Goal: Task Accomplishment & Management: Manage account settings

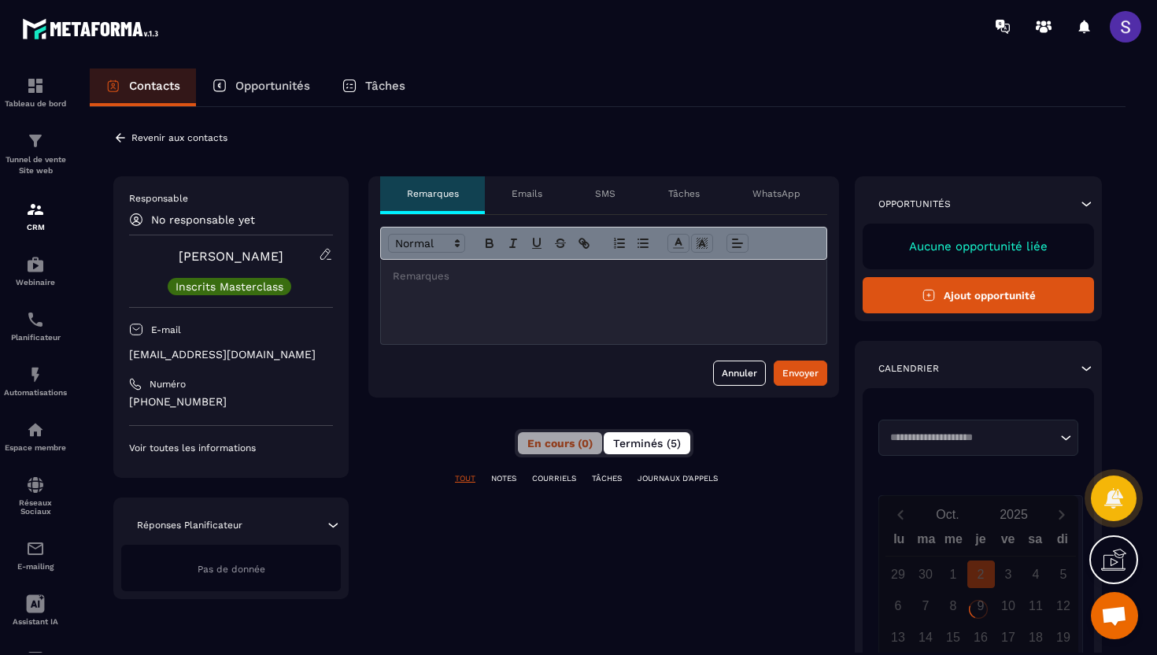
click at [652, 449] on span "Terminés (5)" at bounding box center [647, 443] width 68 height 13
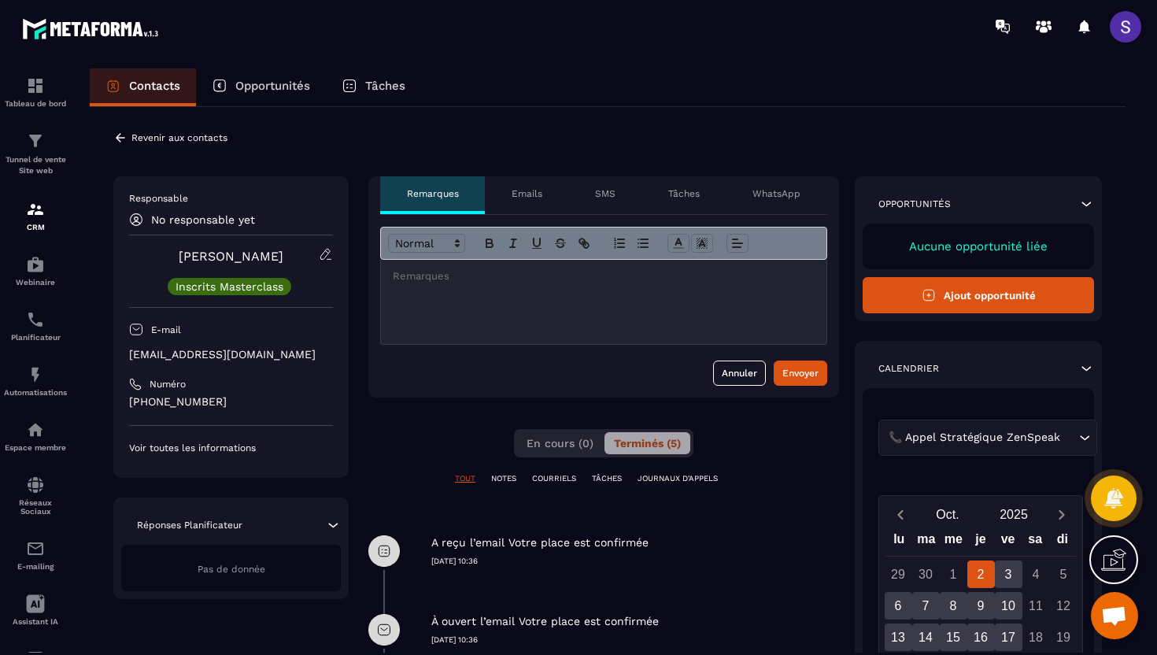
click at [120, 139] on icon at bounding box center [120, 138] width 14 height 14
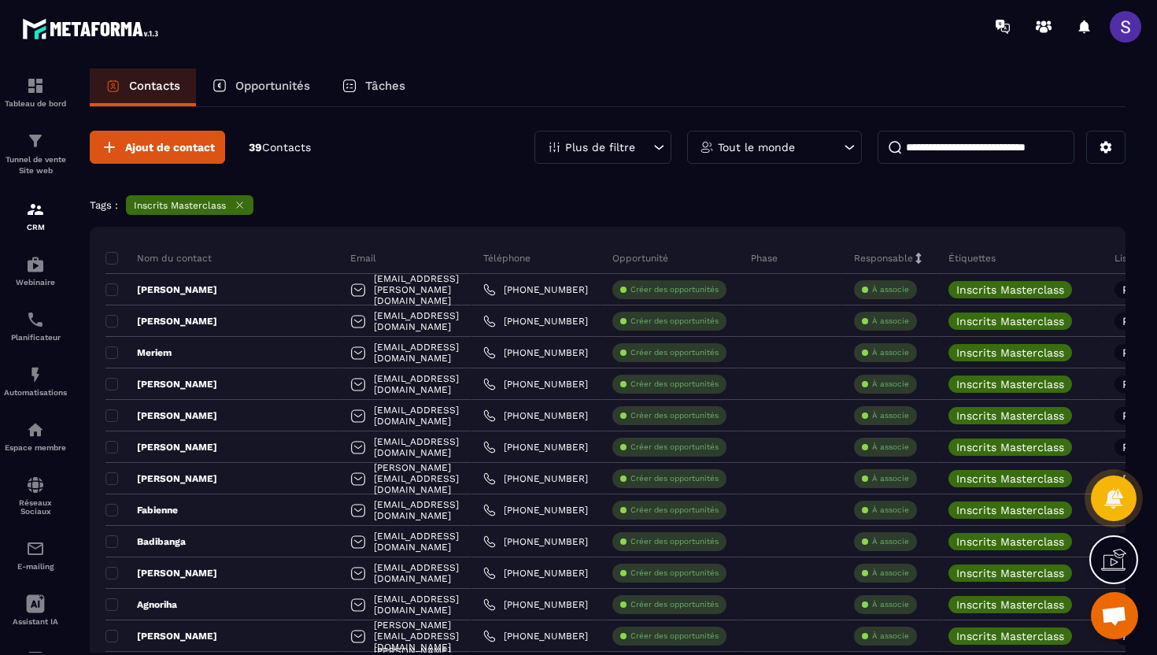
click at [242, 206] on icon at bounding box center [240, 205] width 12 height 12
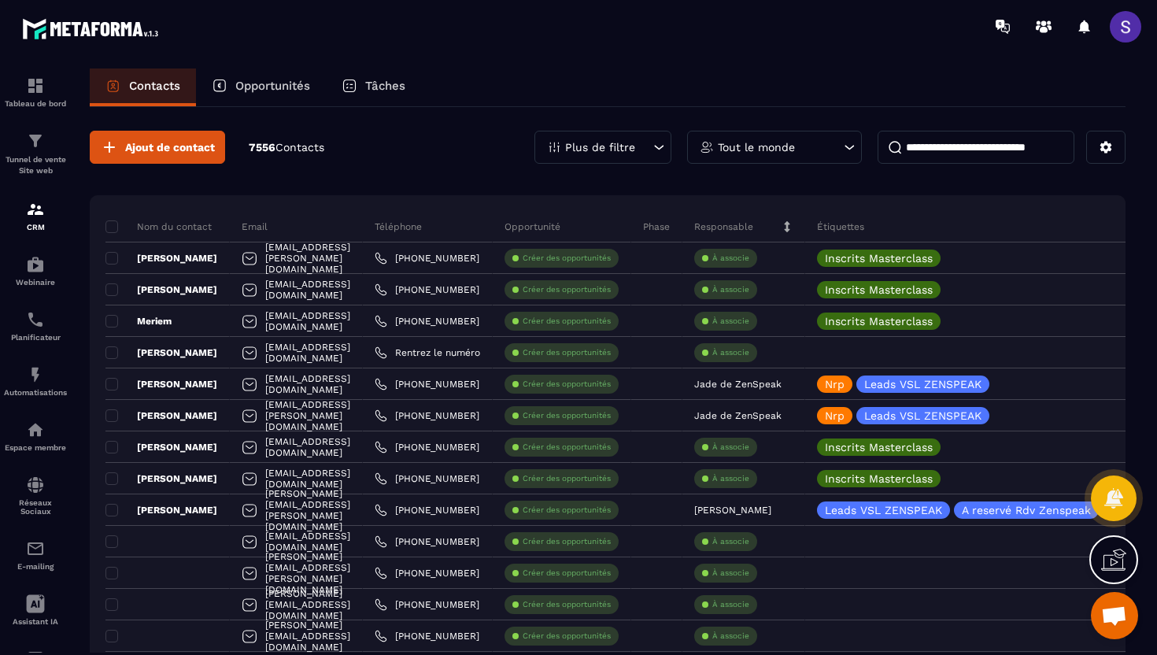
click at [630, 154] on div "Plus de filtre" at bounding box center [603, 147] width 137 height 33
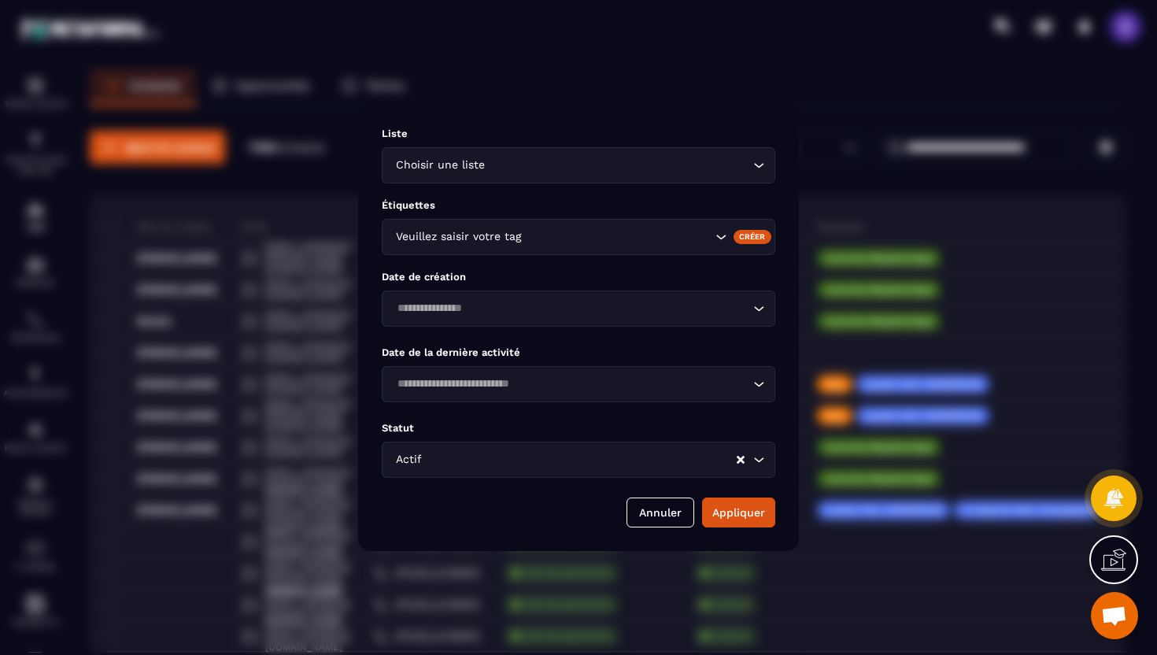
click at [608, 261] on div "Liste Choisir une liste Loading... Étiquettes Veuillez saisir votre tag Créer D…" at bounding box center [578, 327] width 441 height 447
click at [612, 247] on div "Veuillez saisir votre tag" at bounding box center [579, 237] width 394 height 36
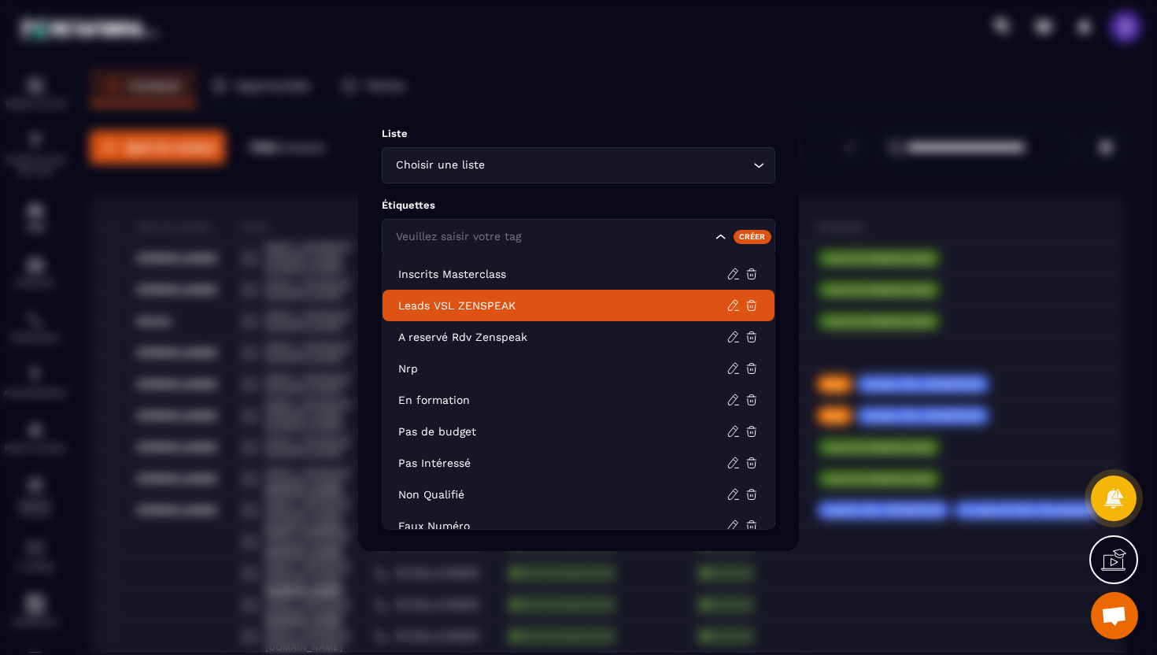
click at [511, 302] on p "Leads VSL ZENSPEAK" at bounding box center [562, 306] width 328 height 16
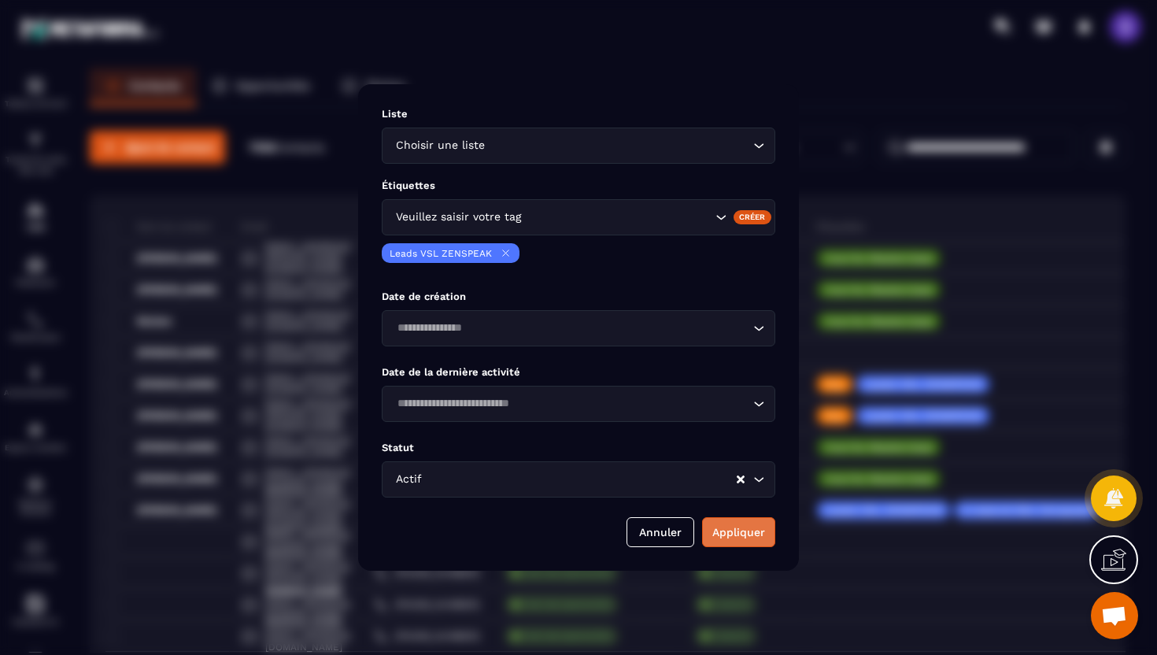
click at [742, 542] on button "Appliquer" at bounding box center [738, 532] width 73 height 30
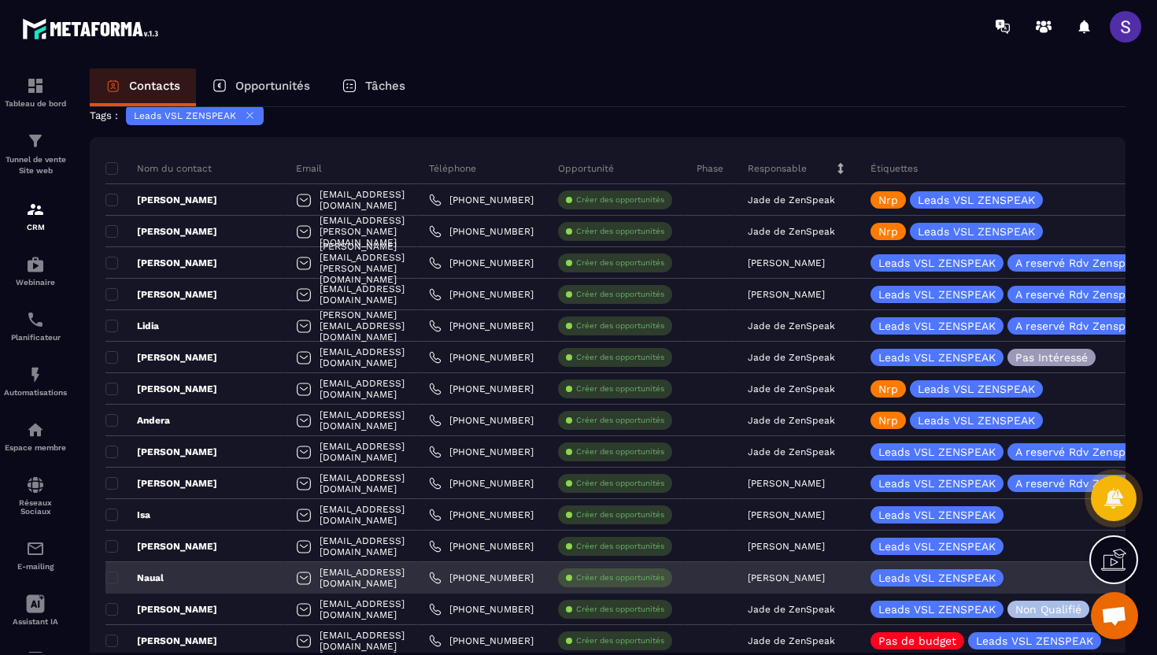
scroll to position [87, 0]
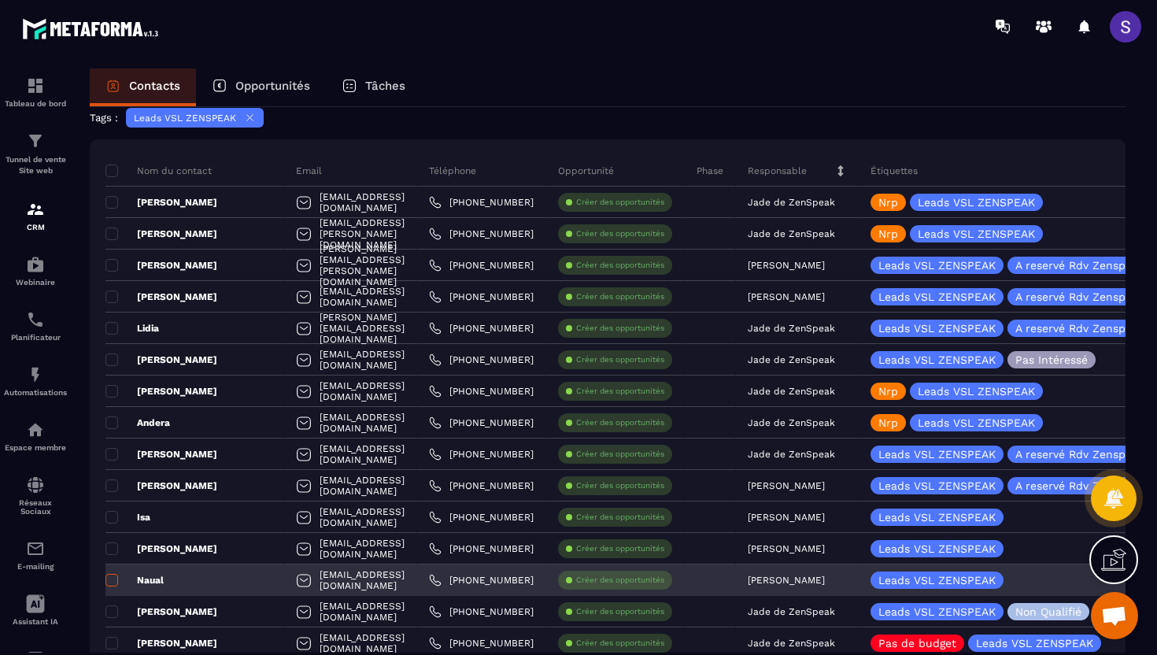
click at [116, 578] on span at bounding box center [111, 580] width 13 height 13
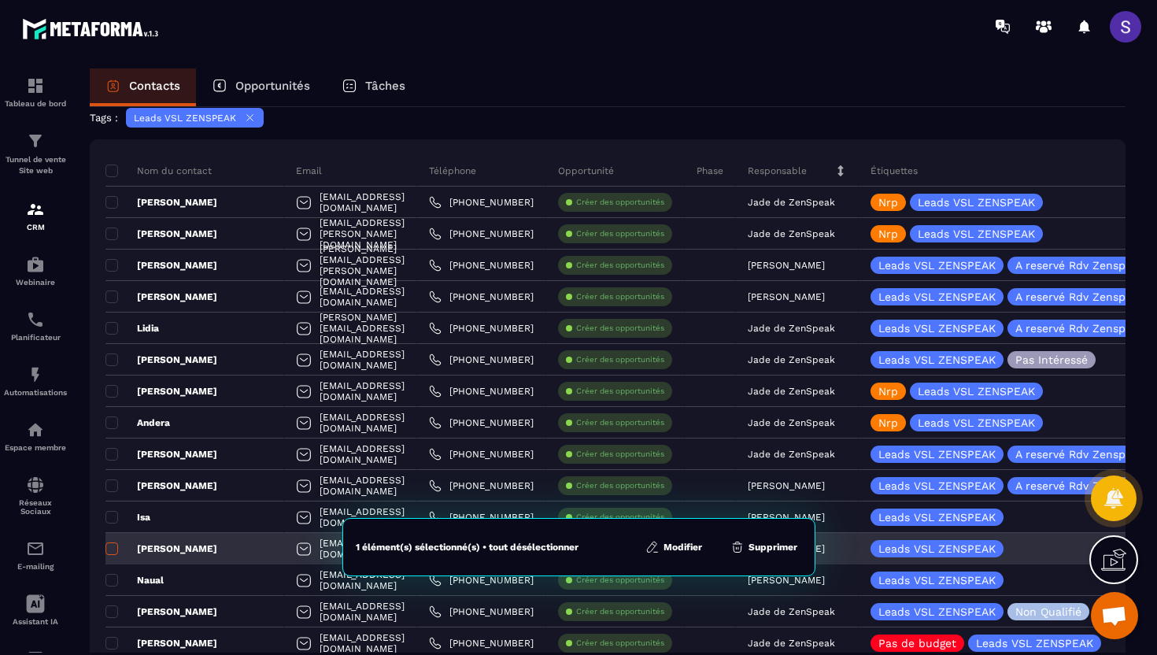
click at [116, 550] on span at bounding box center [111, 548] width 13 height 13
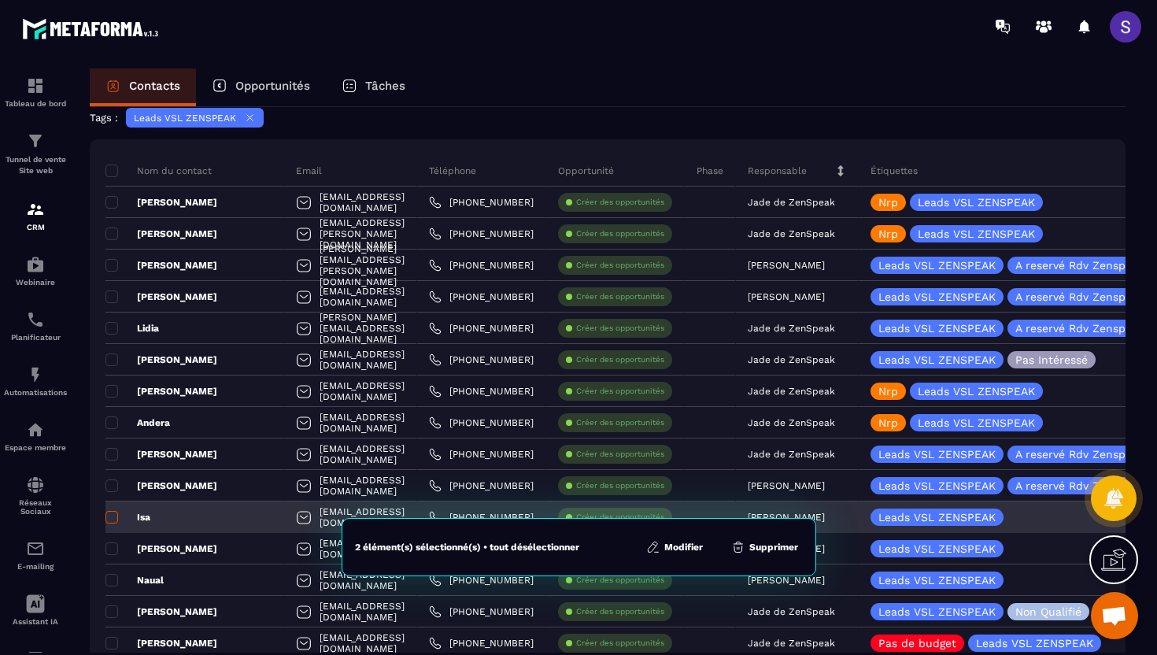
click at [115, 519] on span at bounding box center [111, 517] width 13 height 13
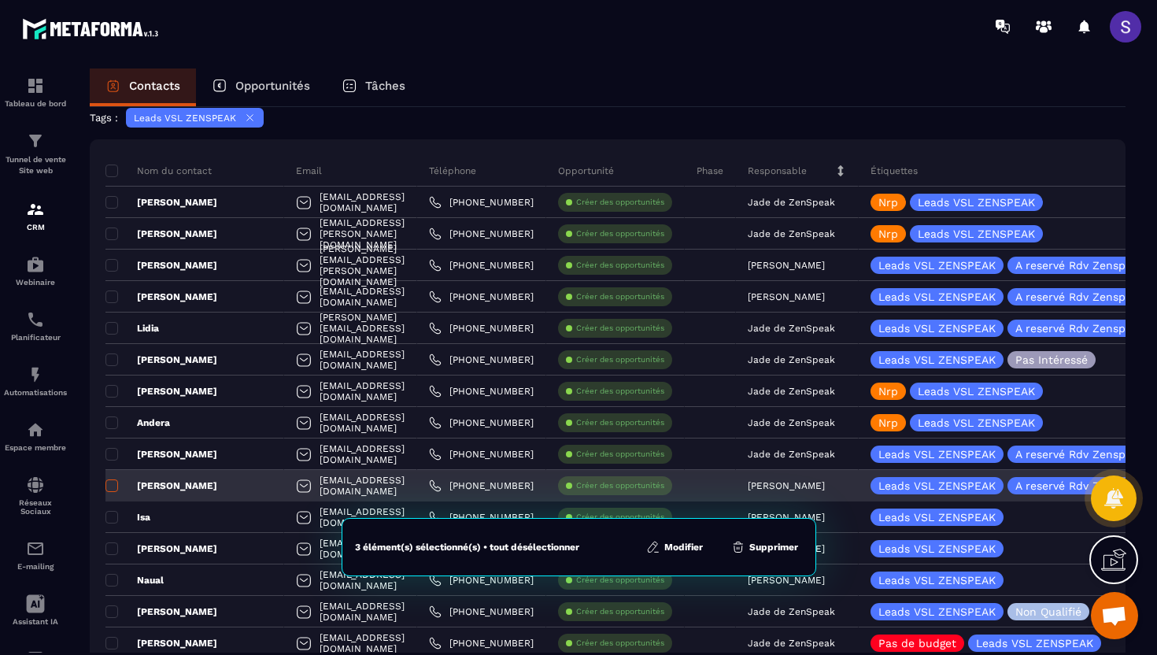
click at [113, 483] on span at bounding box center [111, 485] width 13 height 13
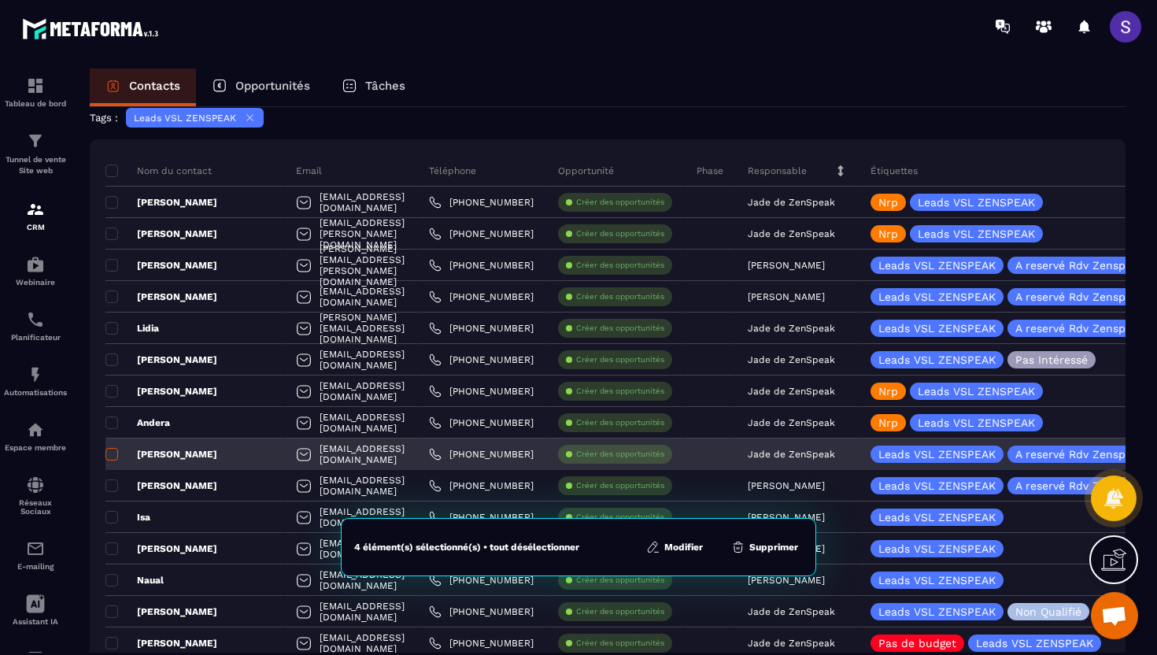
click at [113, 456] on span at bounding box center [111, 454] width 13 height 13
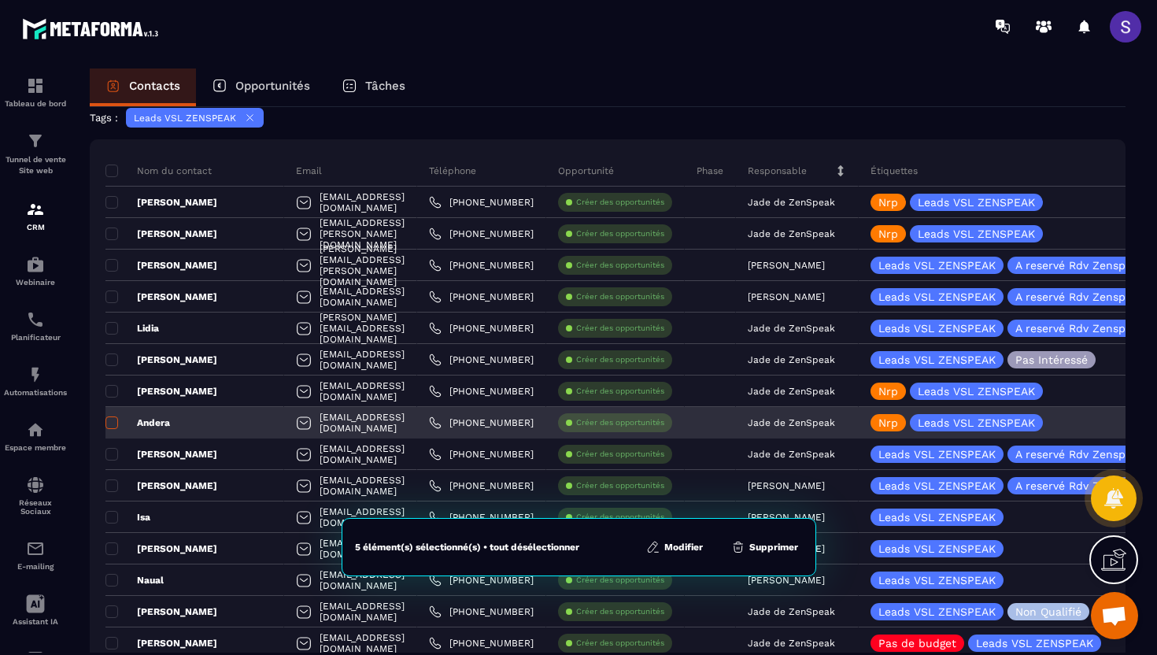
click at [113, 420] on span at bounding box center [111, 422] width 13 height 13
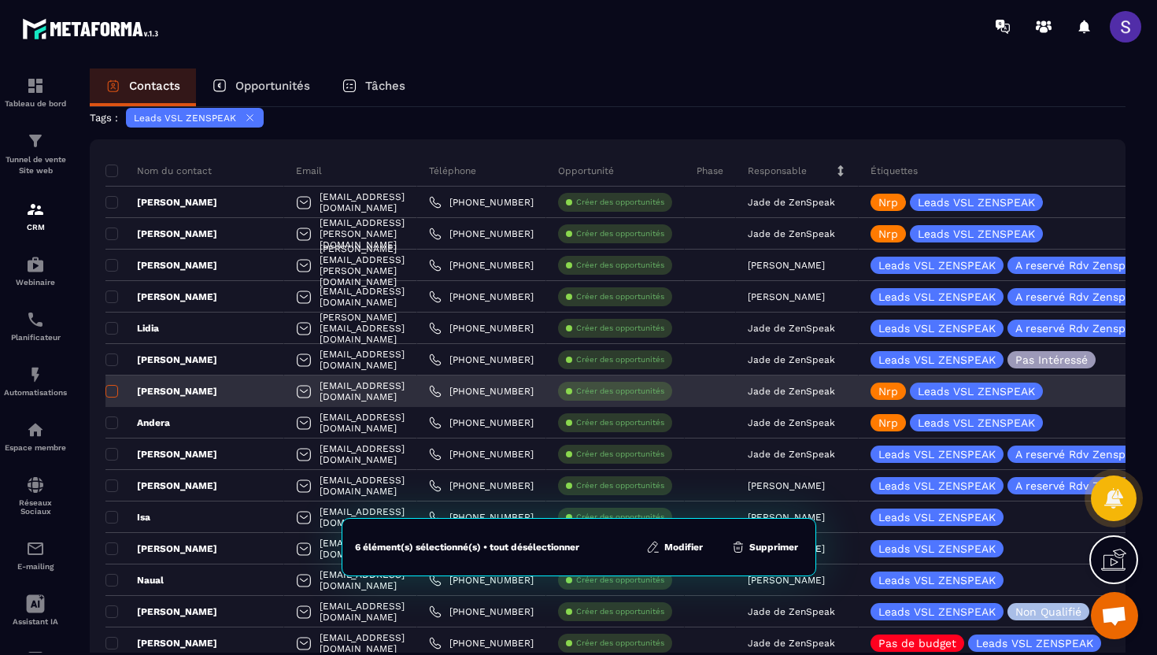
click at [113, 387] on span at bounding box center [111, 391] width 13 height 13
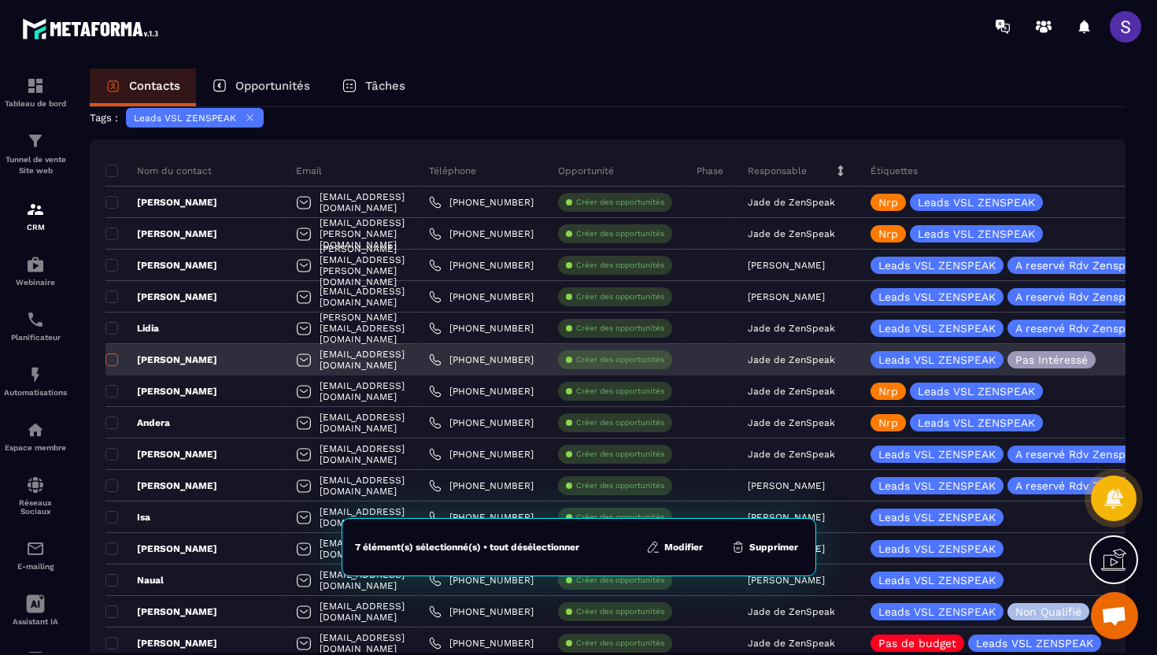
click at [113, 362] on span at bounding box center [111, 359] width 13 height 13
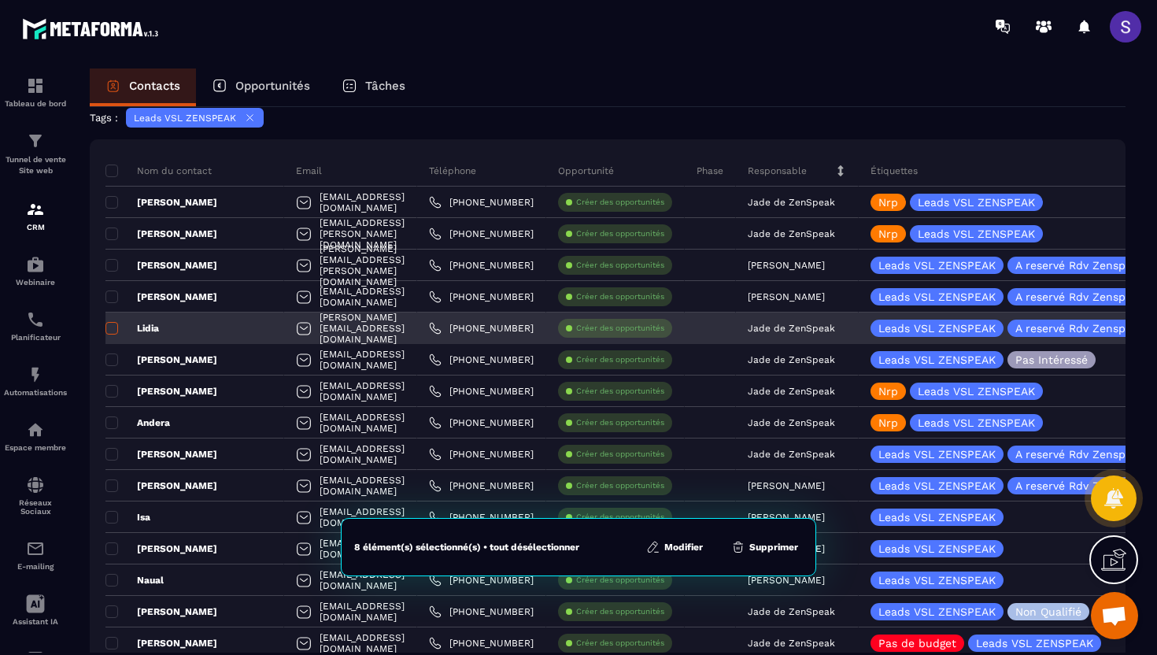
click at [112, 329] on span at bounding box center [111, 328] width 13 height 13
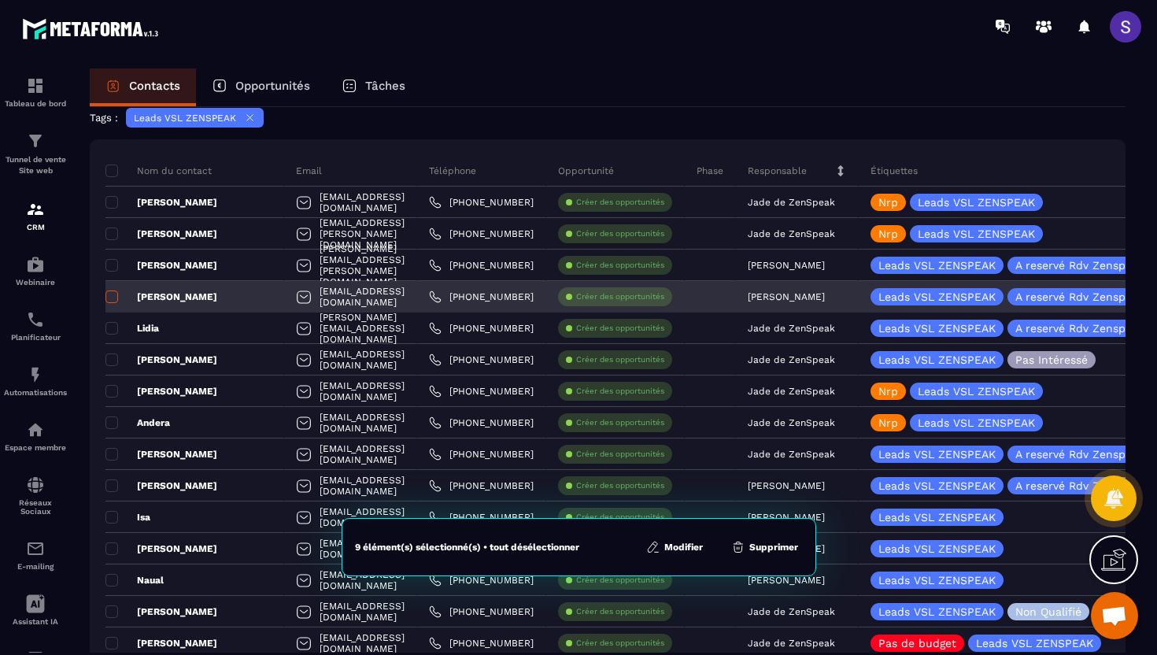
click at [112, 299] on span at bounding box center [111, 296] width 13 height 13
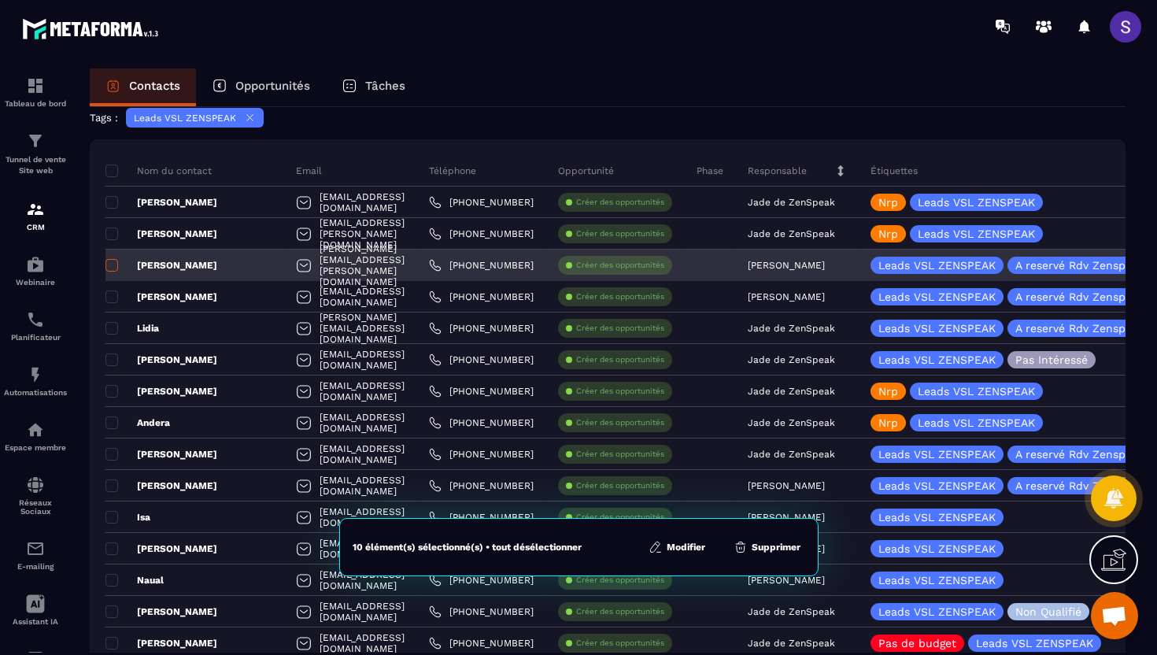
click at [112, 267] on span at bounding box center [111, 265] width 13 height 13
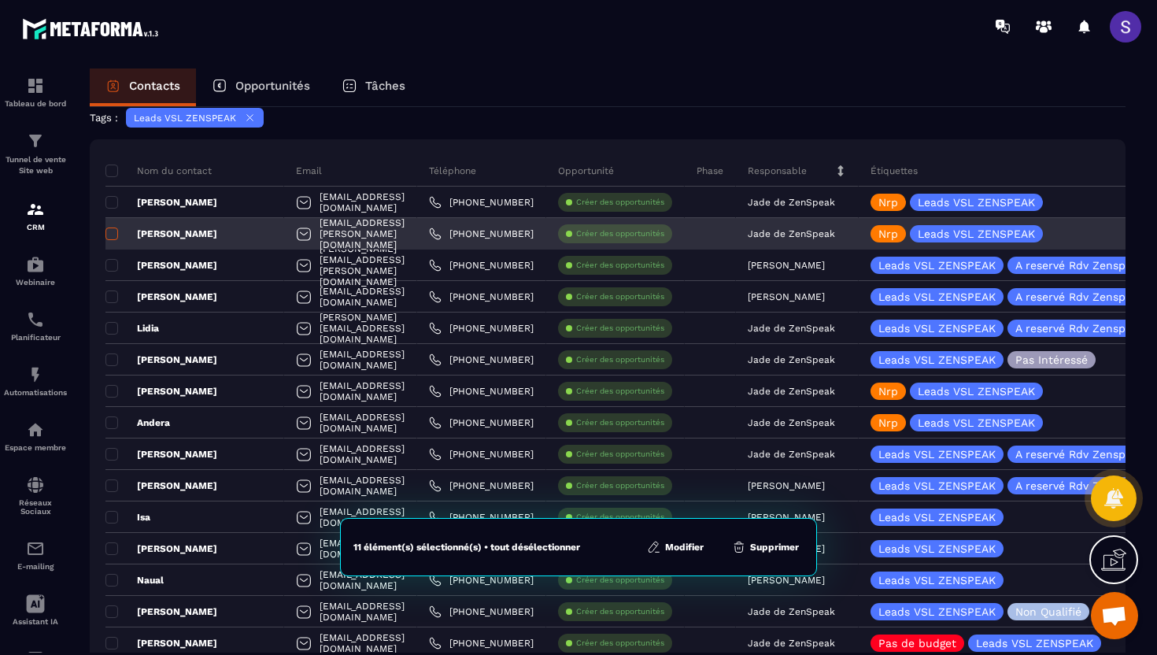
click at [113, 236] on span at bounding box center [111, 234] width 13 height 13
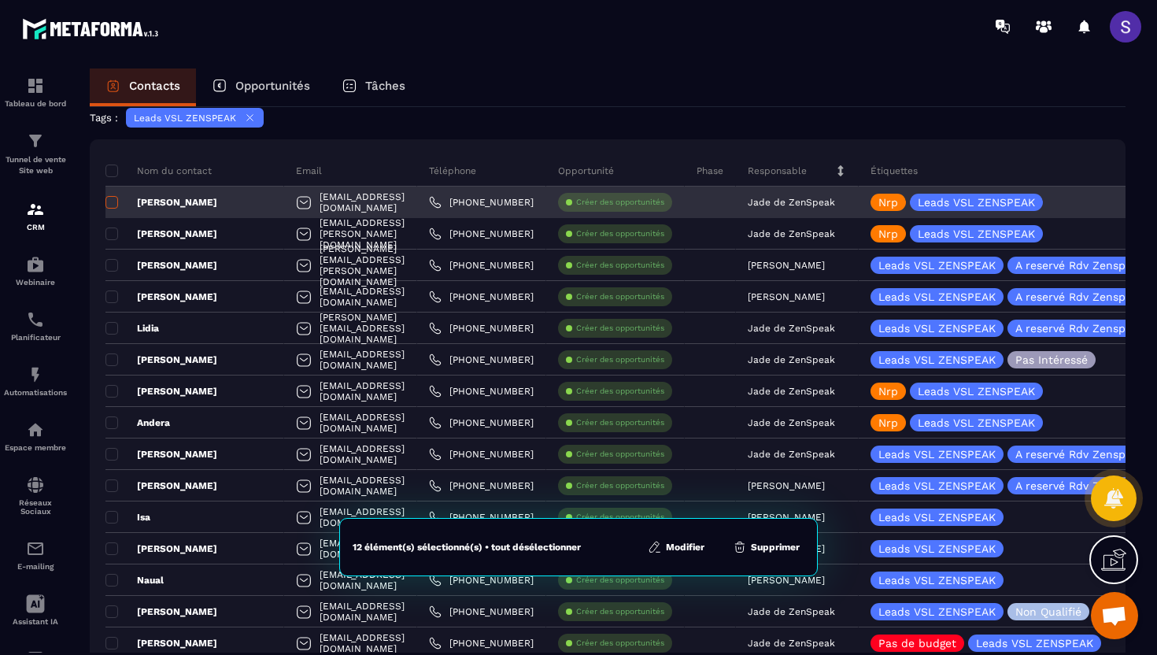
click at [113, 206] on span at bounding box center [111, 202] width 13 height 13
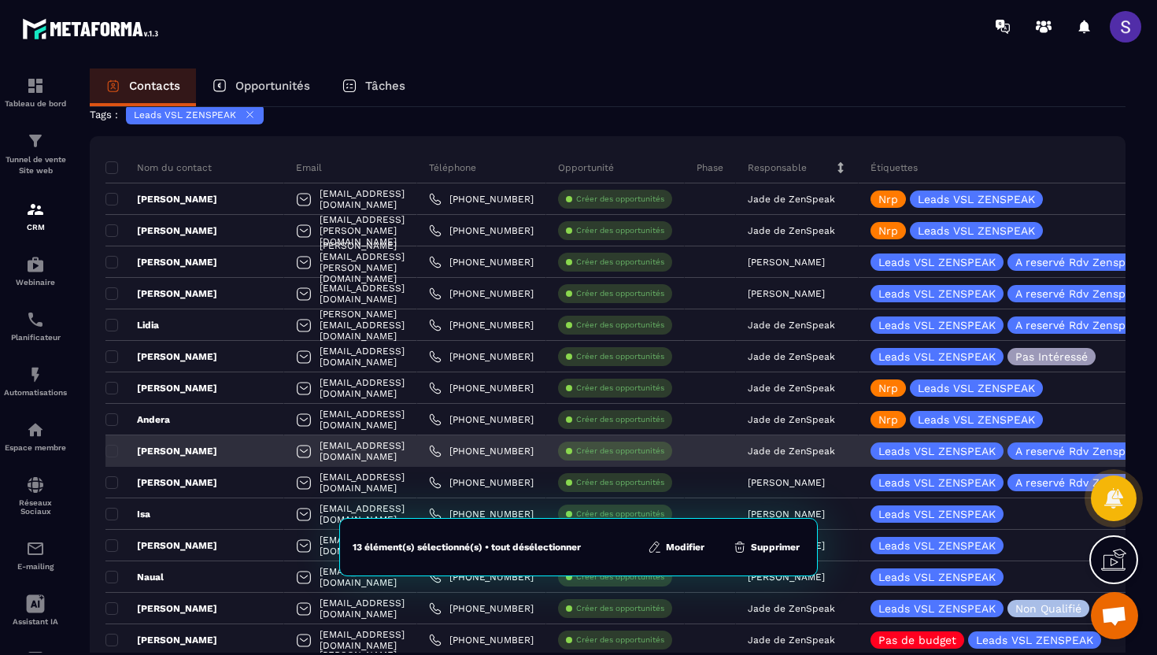
scroll to position [89, 0]
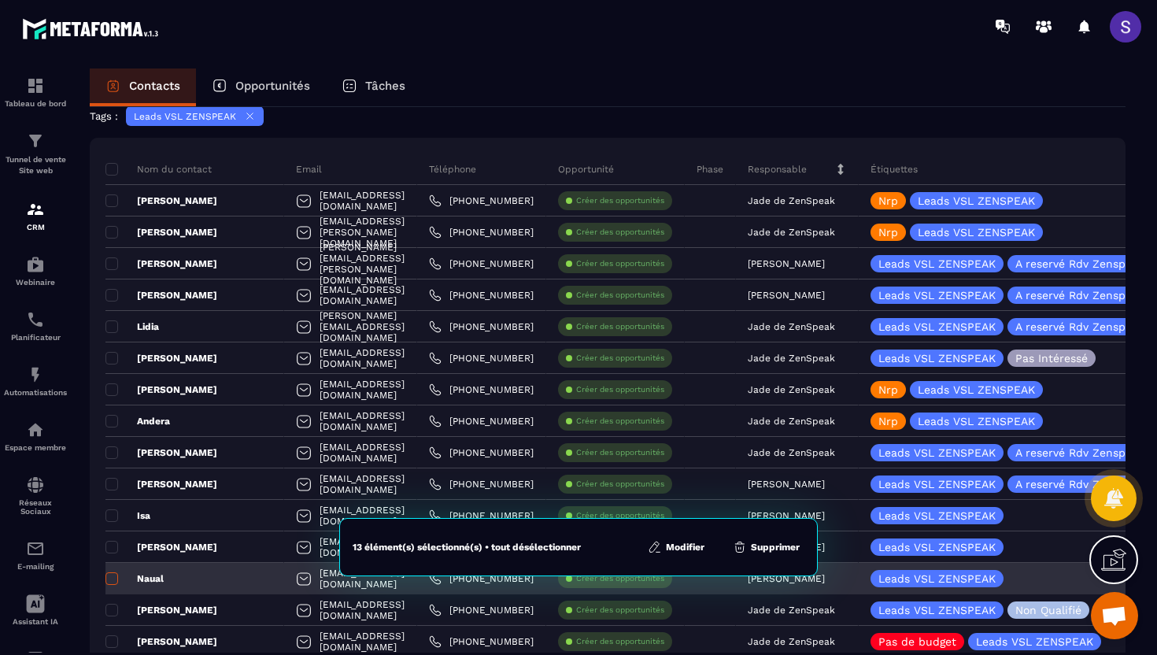
click at [109, 583] on span at bounding box center [111, 578] width 13 height 13
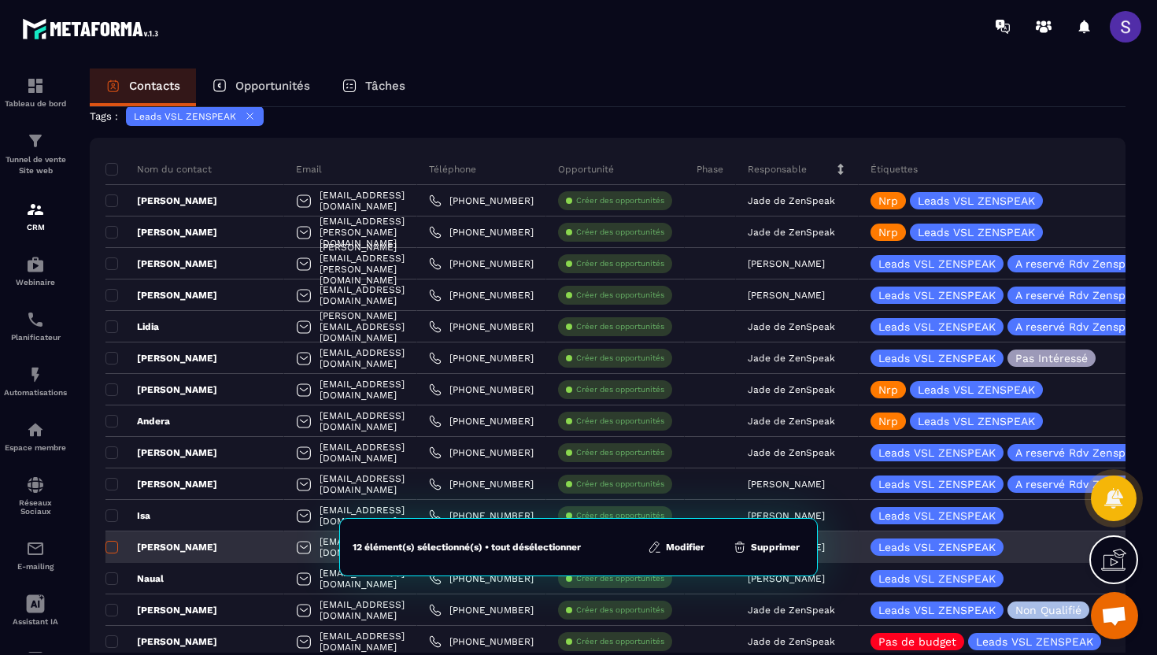
click at [114, 547] on span at bounding box center [111, 547] width 13 height 13
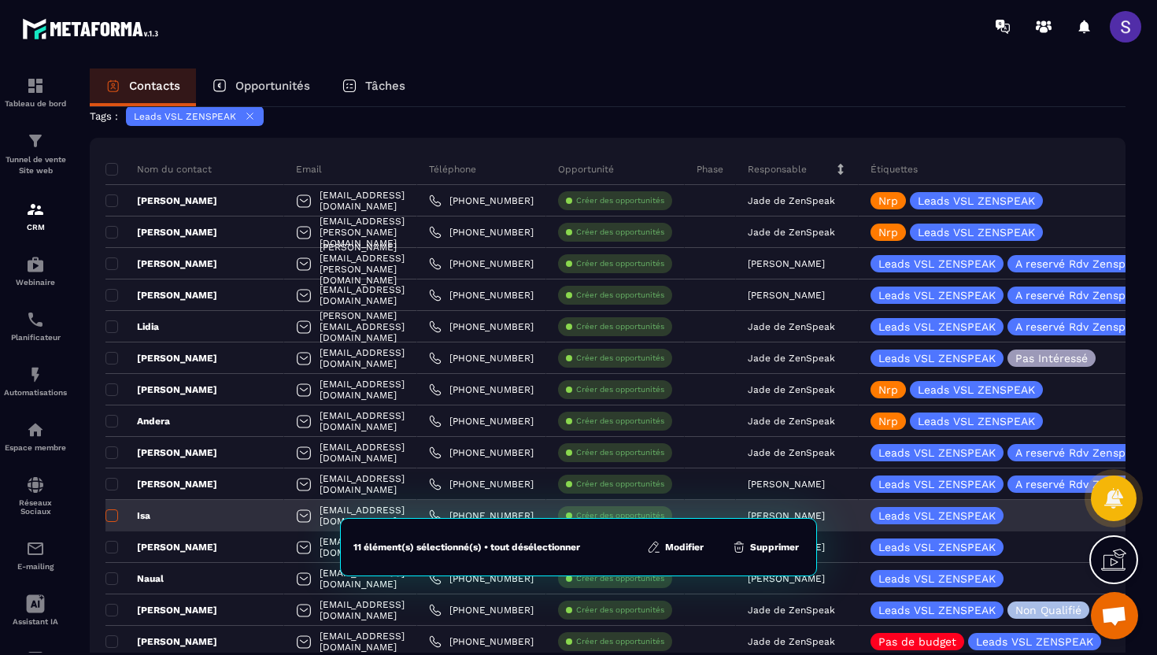
click at [109, 513] on span at bounding box center [111, 515] width 13 height 13
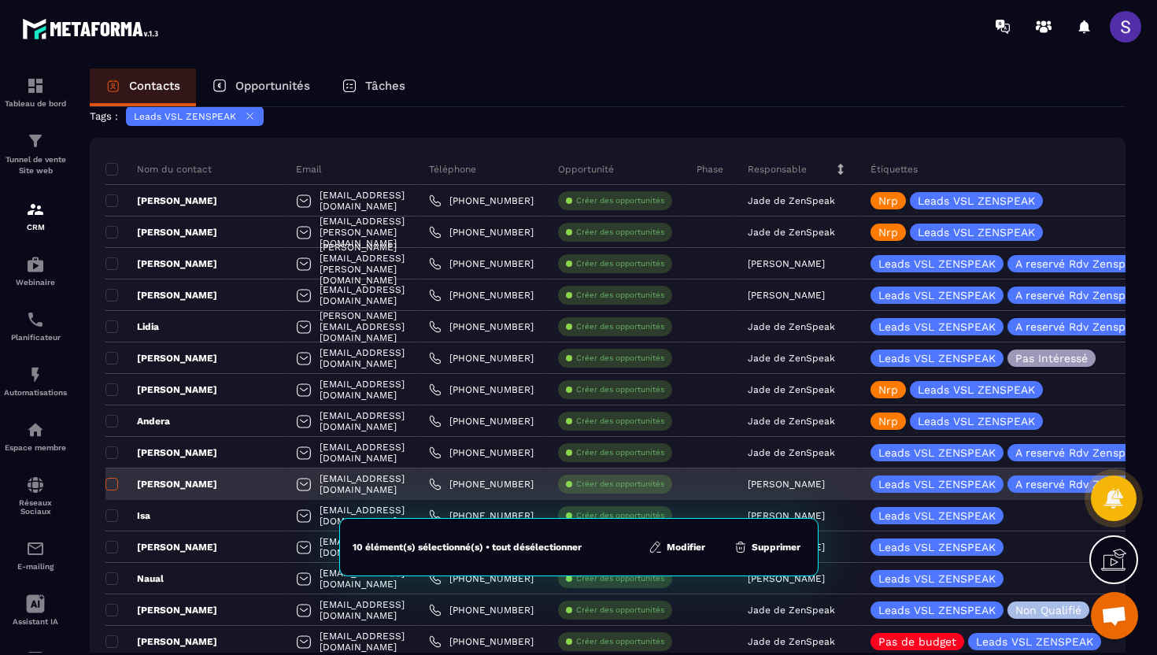
click at [113, 486] on span at bounding box center [111, 484] width 13 height 13
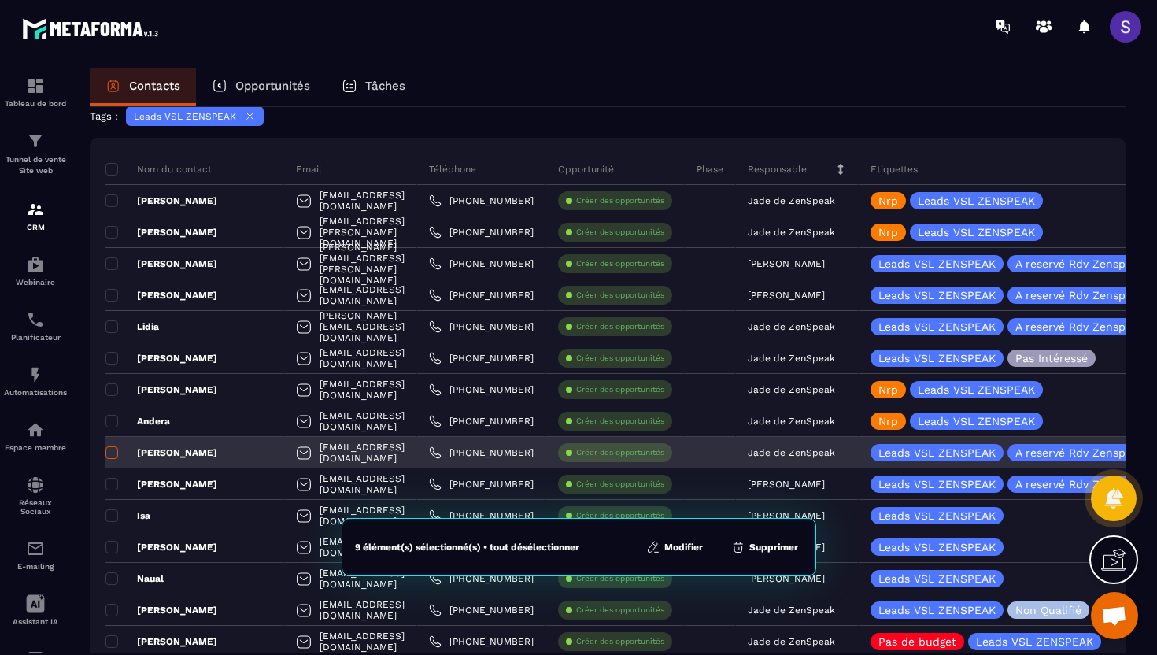
click at [113, 455] on span at bounding box center [111, 452] width 13 height 13
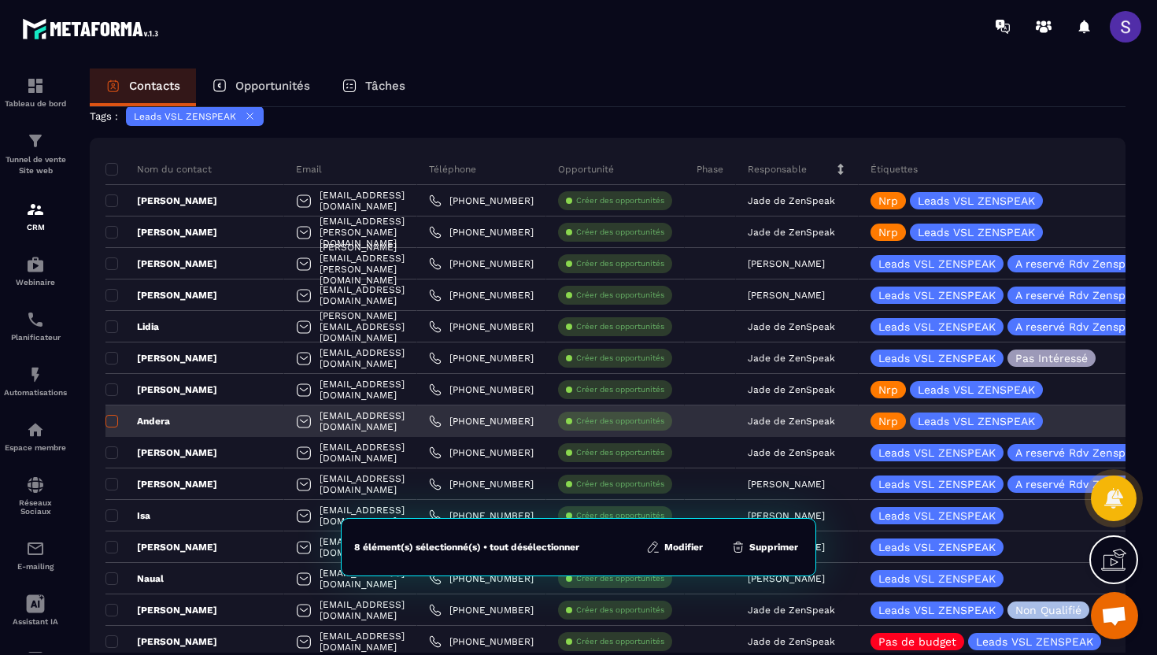
click at [113, 424] on span at bounding box center [111, 421] width 13 height 13
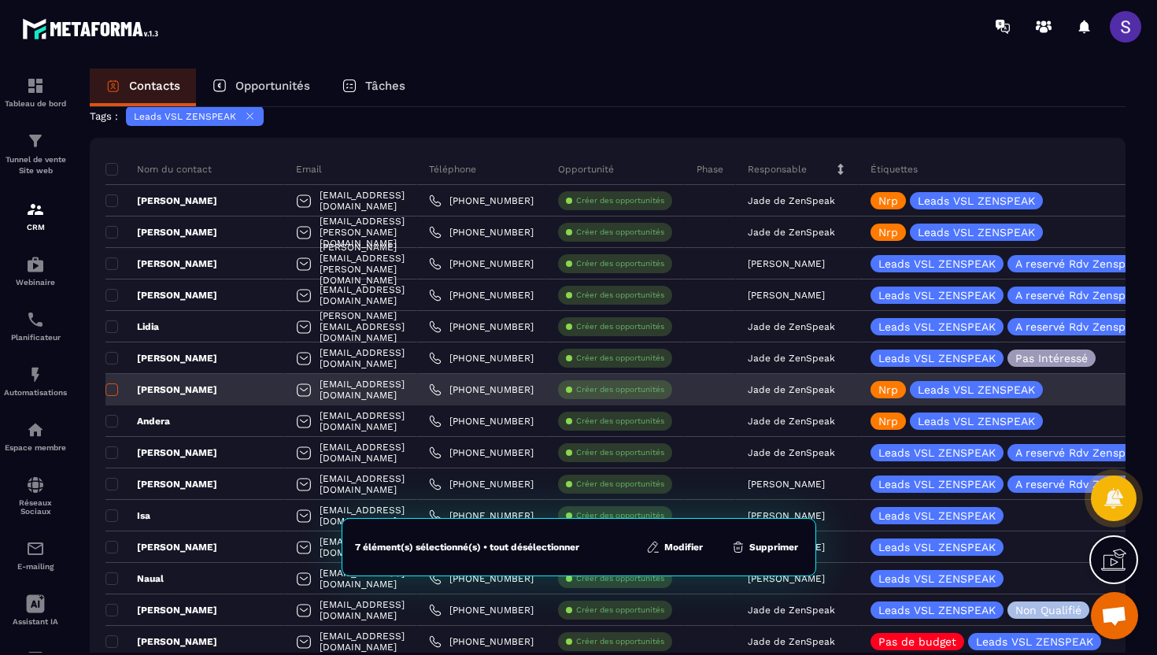
click at [112, 393] on span at bounding box center [111, 389] width 13 height 13
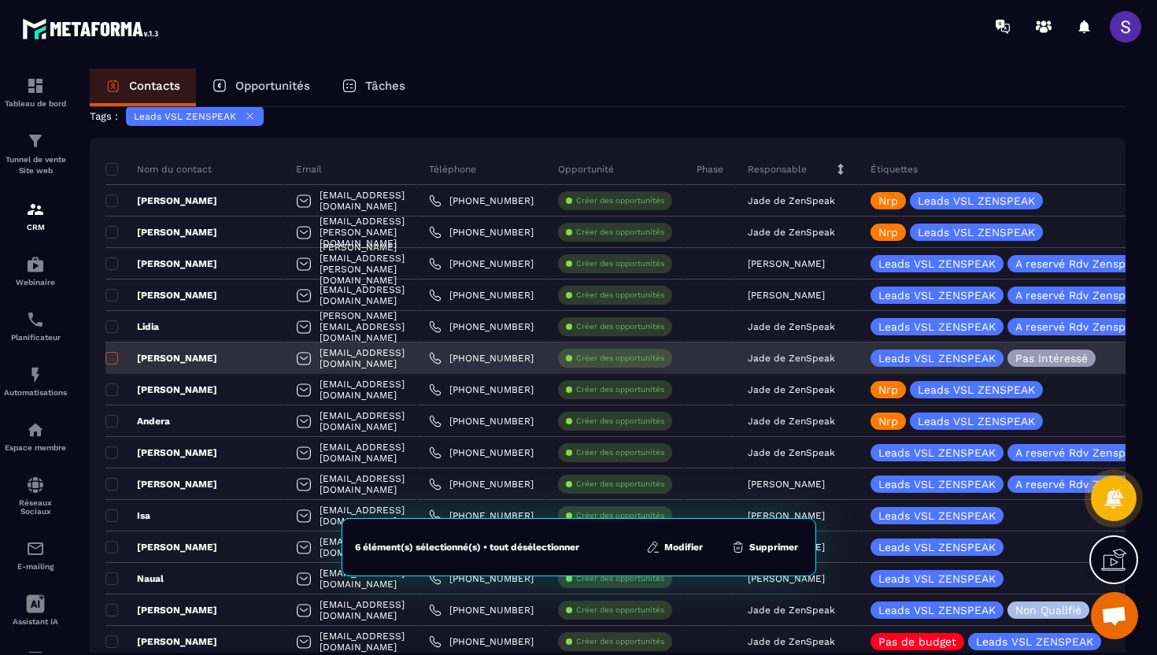
click at [114, 357] on span at bounding box center [111, 358] width 13 height 13
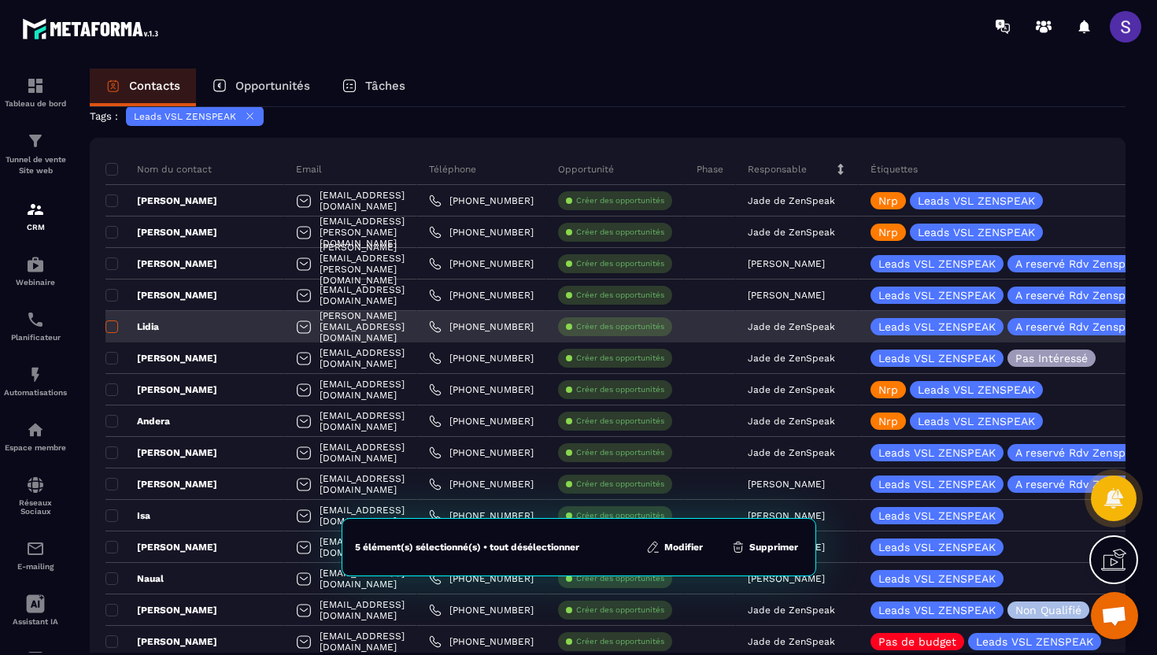
click at [112, 326] on span at bounding box center [111, 326] width 13 height 13
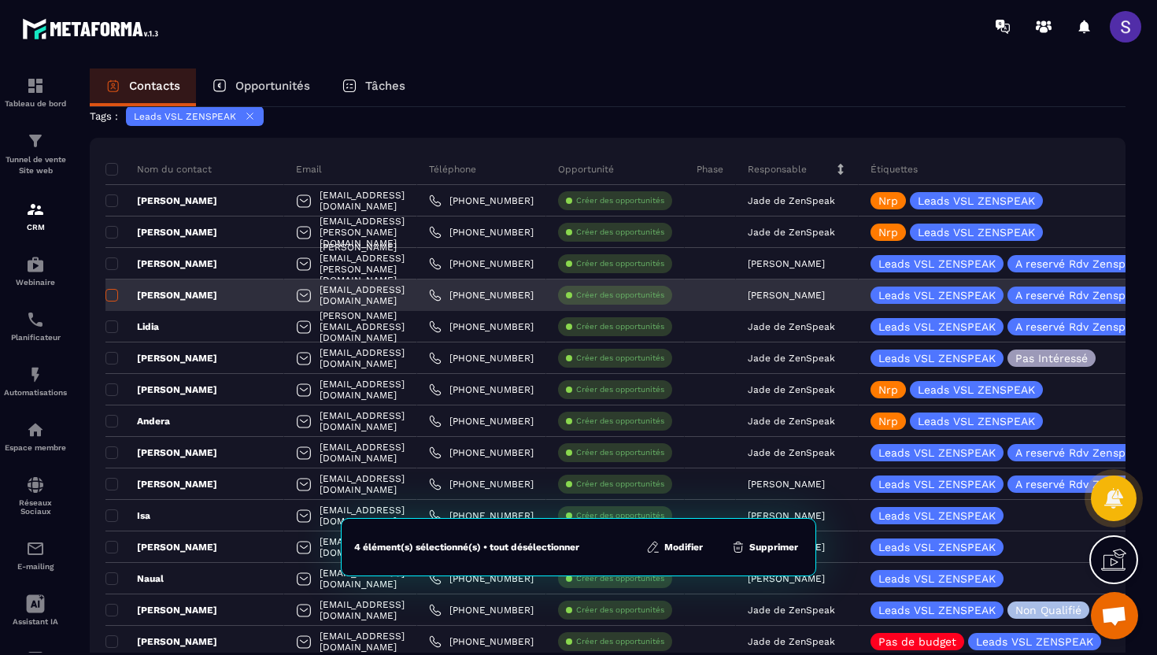
click at [111, 296] on span at bounding box center [111, 295] width 13 height 13
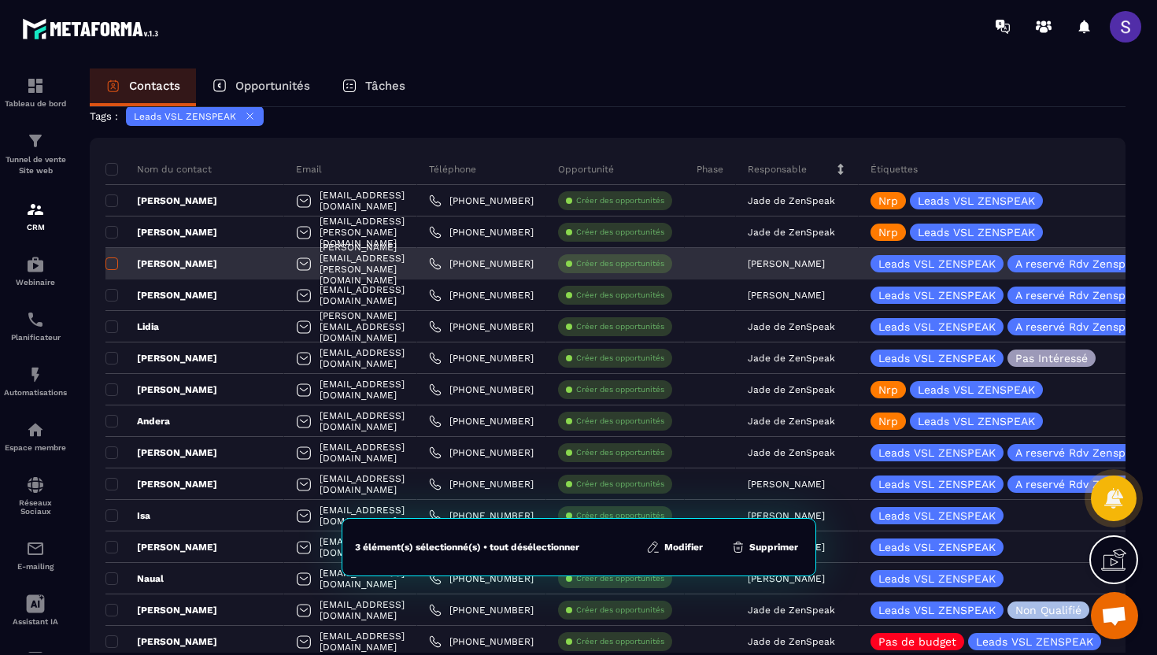
click at [113, 268] on span at bounding box center [111, 263] width 13 height 13
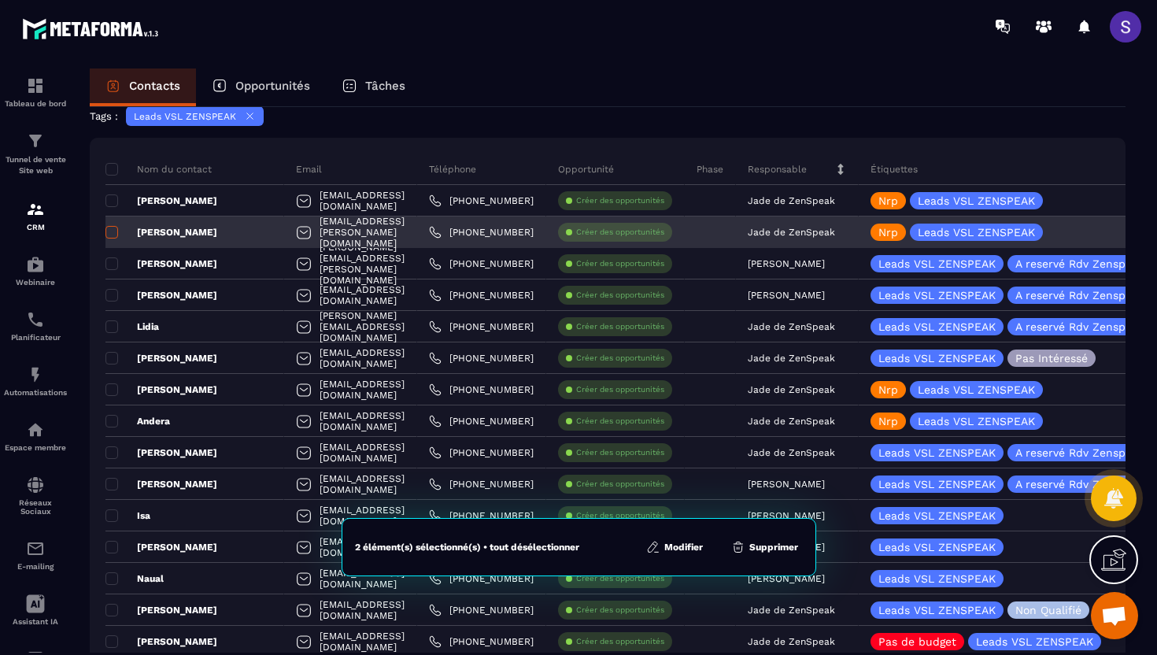
click at [110, 235] on span at bounding box center [111, 232] width 13 height 13
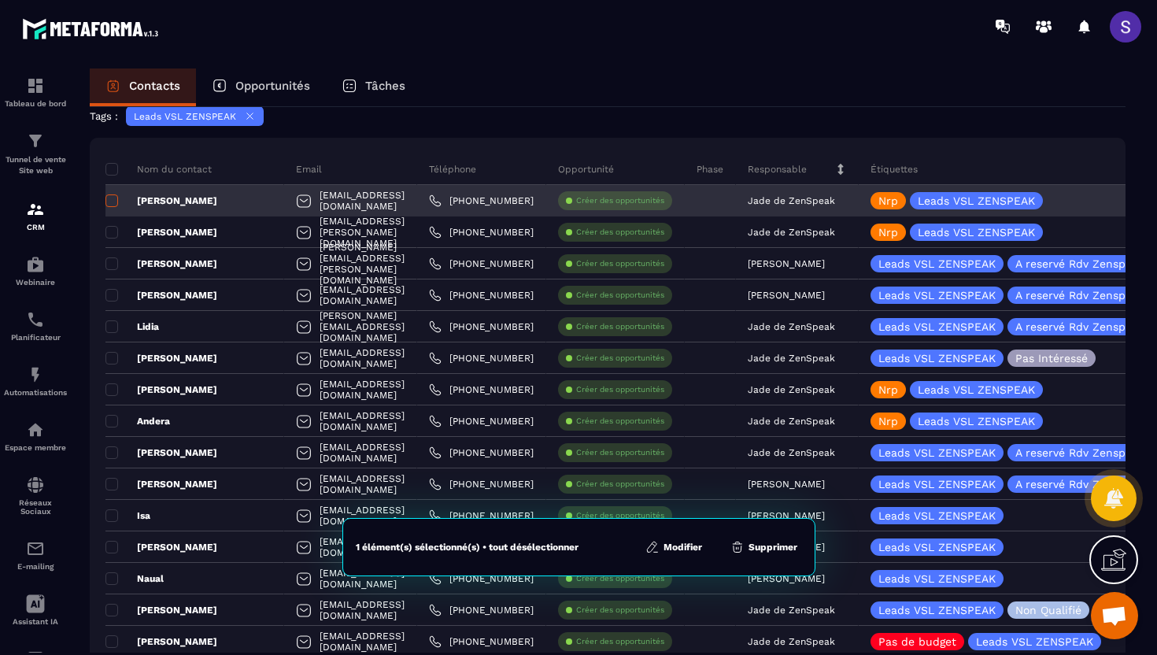
click at [111, 200] on span at bounding box center [111, 200] width 13 height 13
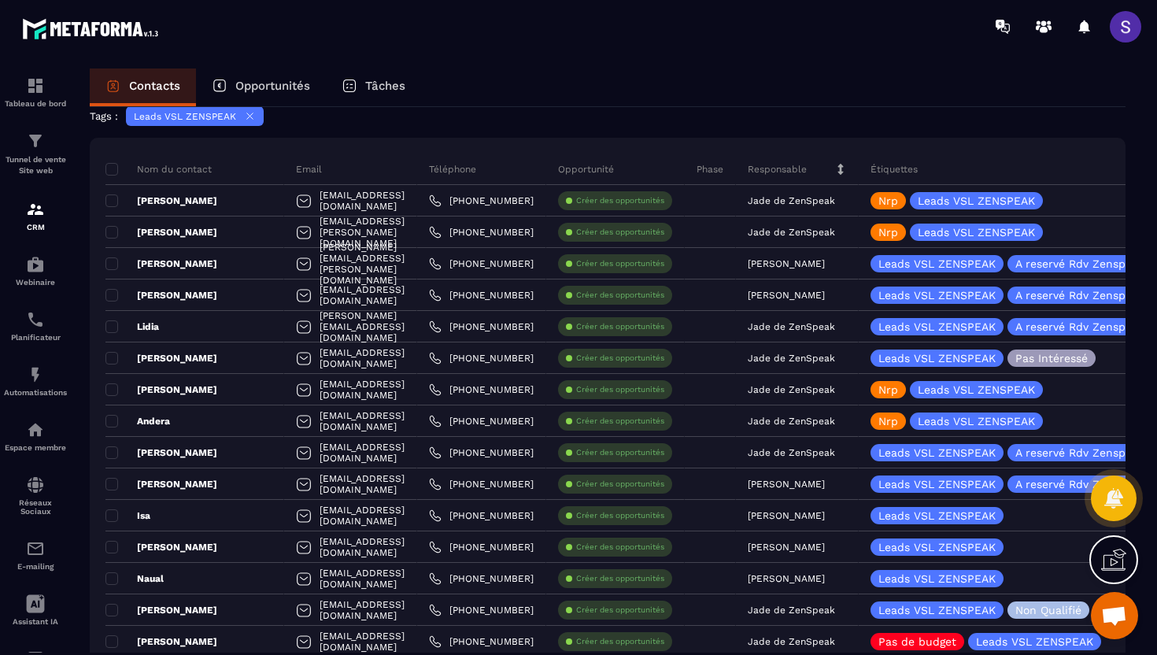
click at [1121, 24] on span at bounding box center [1125, 26] width 31 height 31
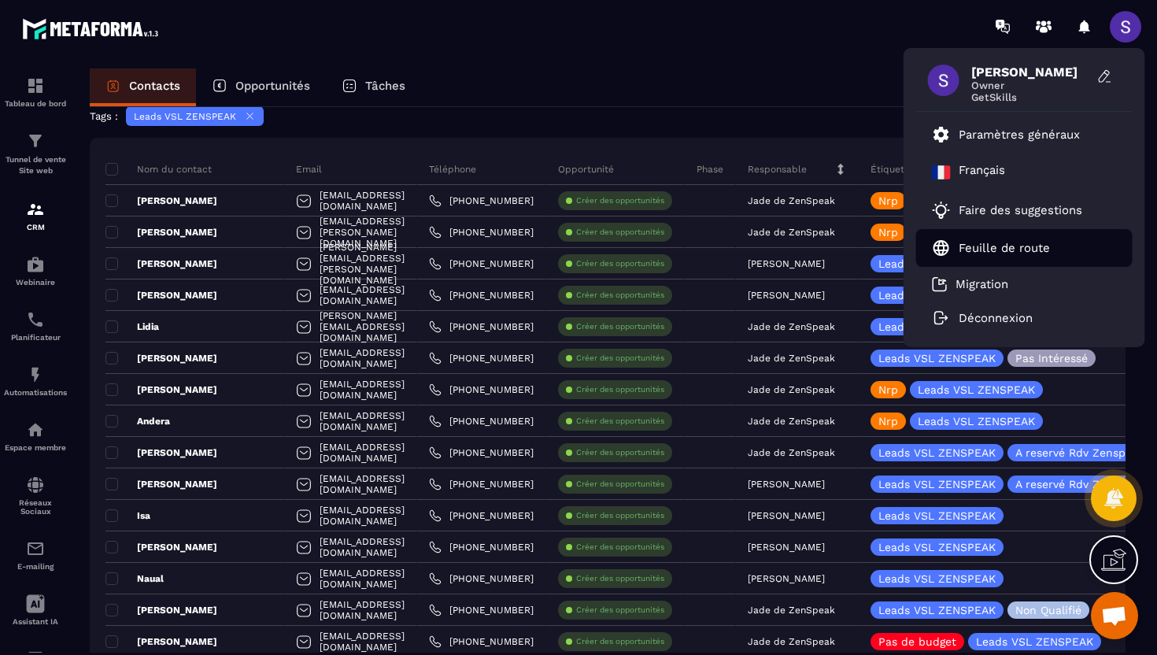
click at [986, 239] on link "Feuille de route" at bounding box center [991, 248] width 118 height 19
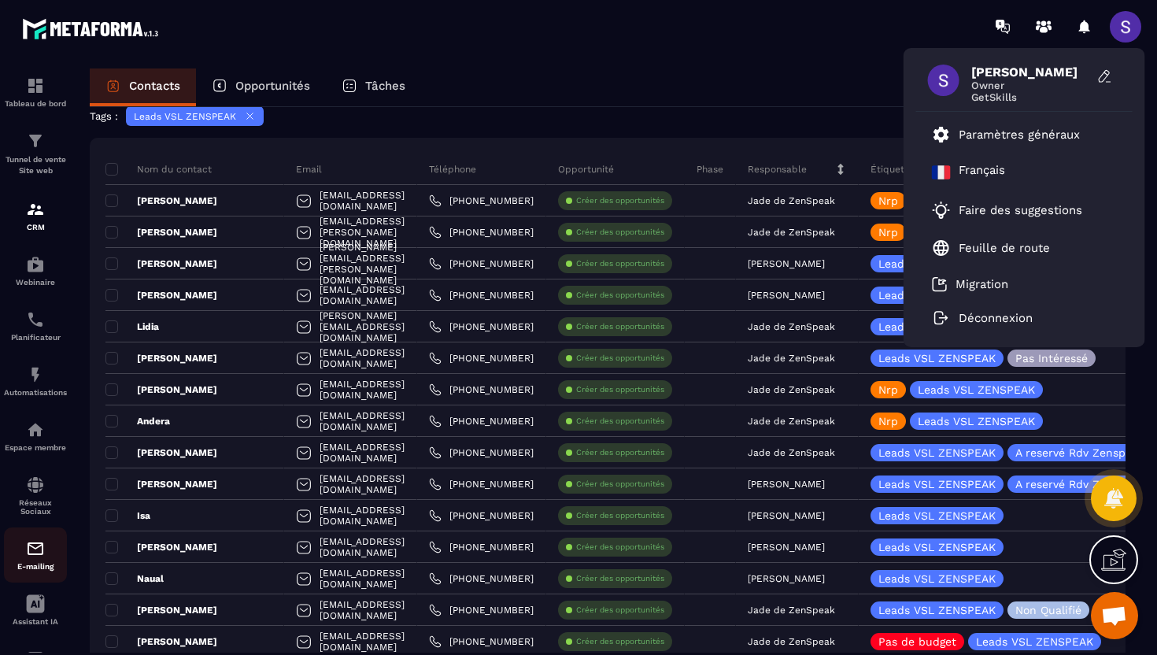
scroll to position [22, 0]
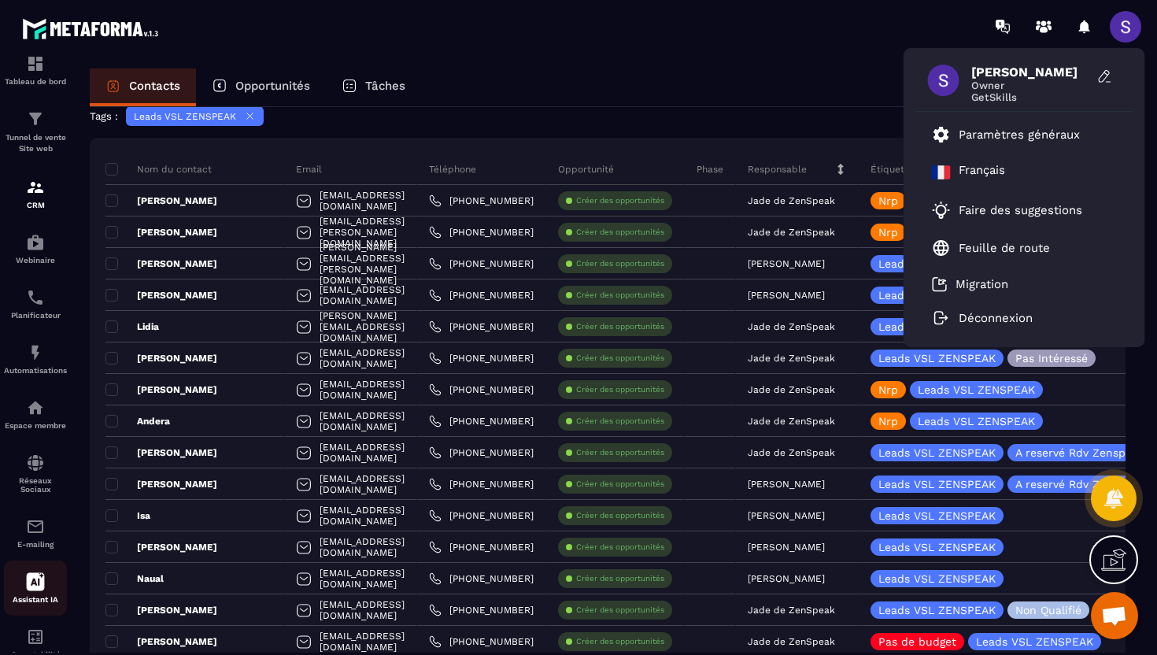
click at [31, 591] on icon at bounding box center [36, 582] width 18 height 18
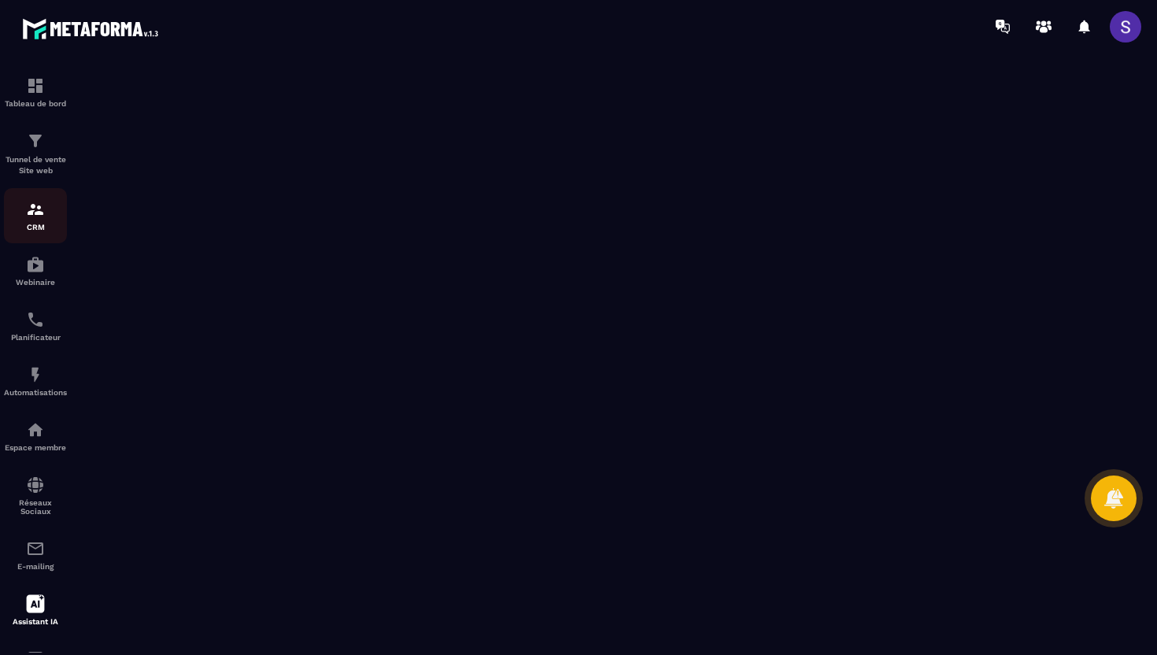
click at [35, 228] on p "CRM" at bounding box center [35, 227] width 63 height 9
